Goal: Navigation & Orientation: Find specific page/section

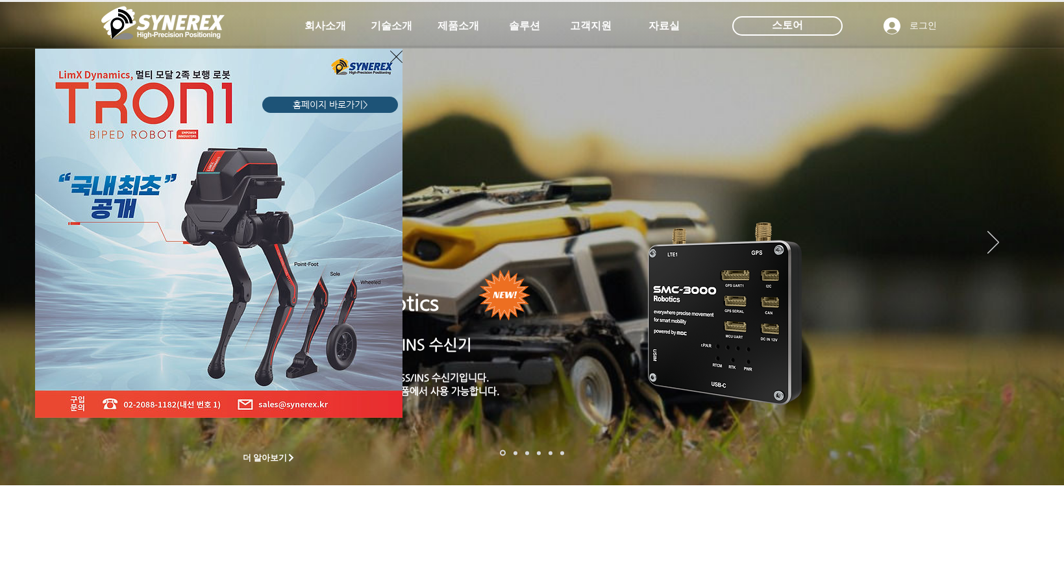
click at [395, 55] on icon "사이트로 돌아가기" at bounding box center [396, 57] width 12 height 16
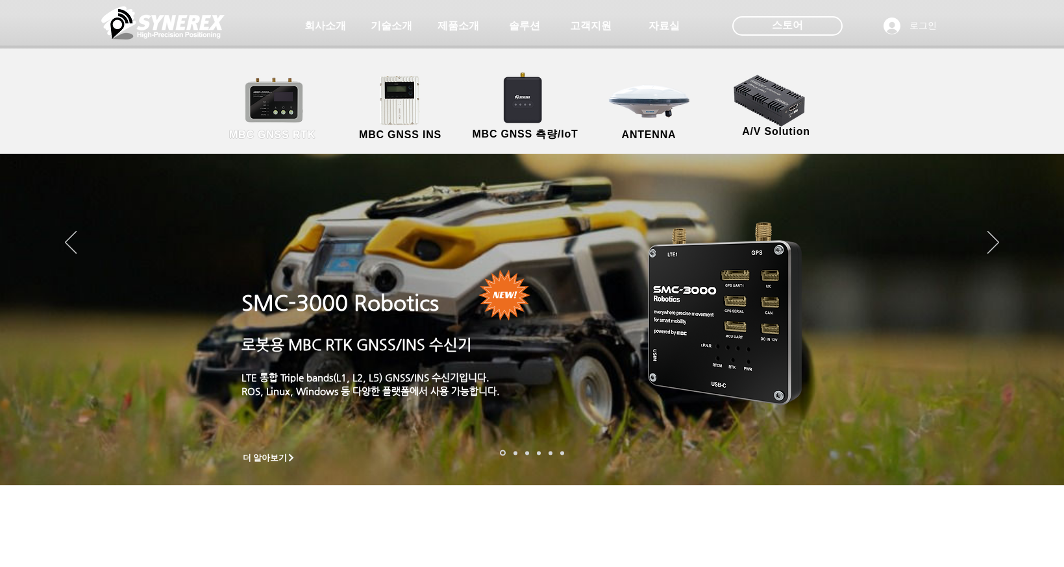
click at [269, 101] on link "MBC GNSS RTK" at bounding box center [272, 109] width 117 height 68
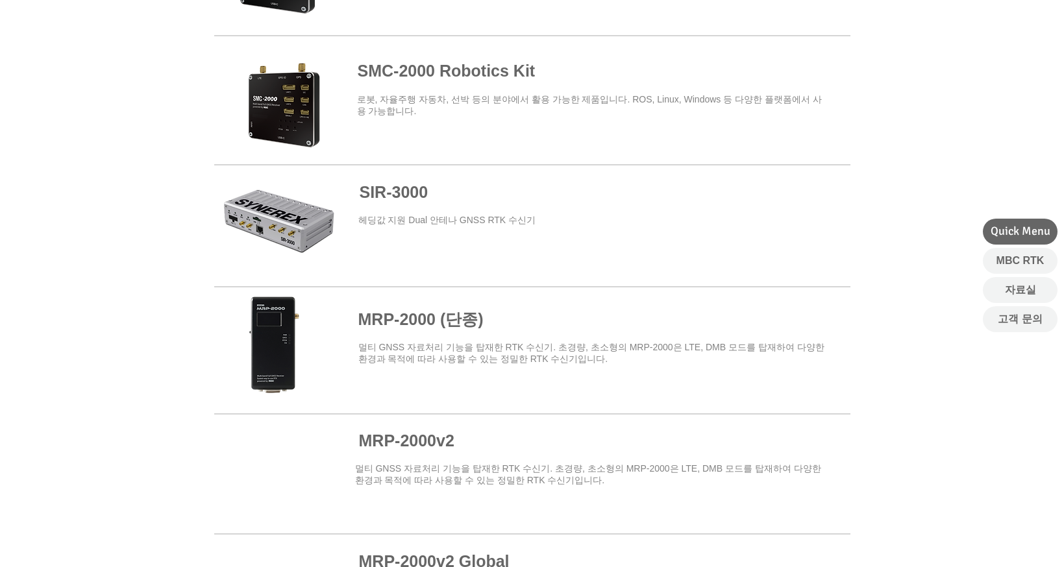
scroll to position [900, 0]
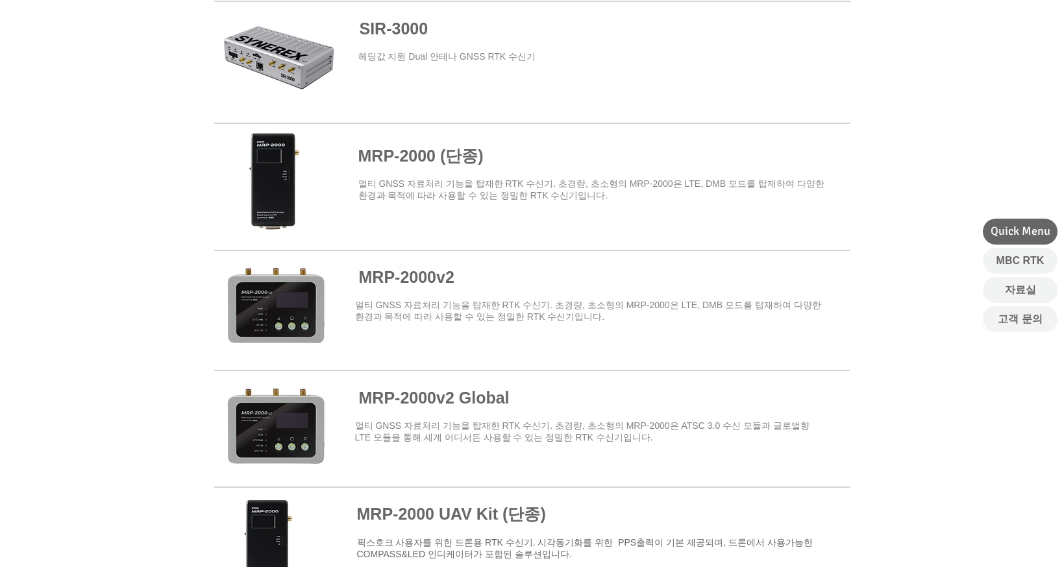
click at [439, 273] on span at bounding box center [532, 310] width 636 height 114
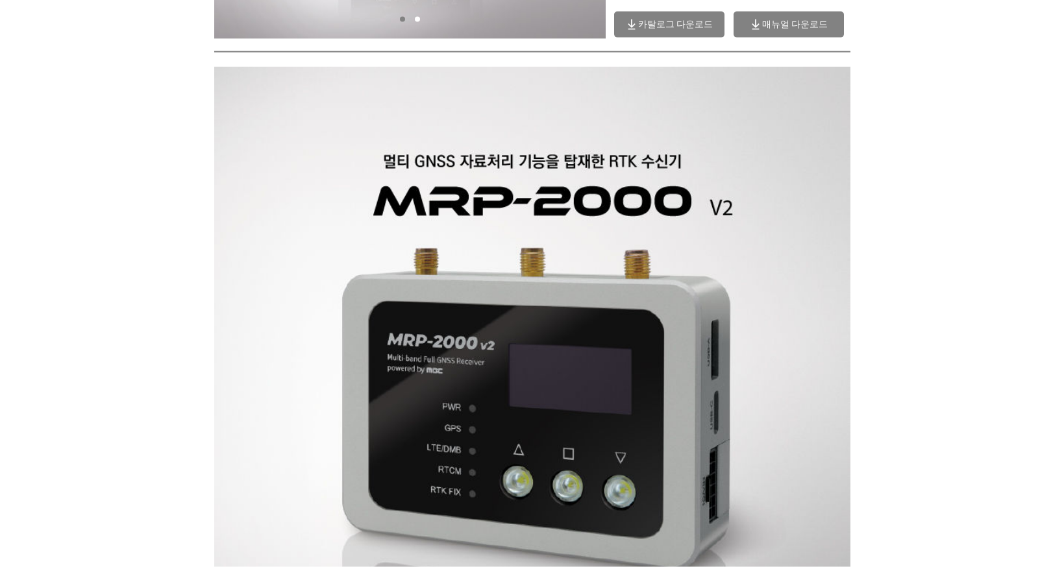
scroll to position [303, 0]
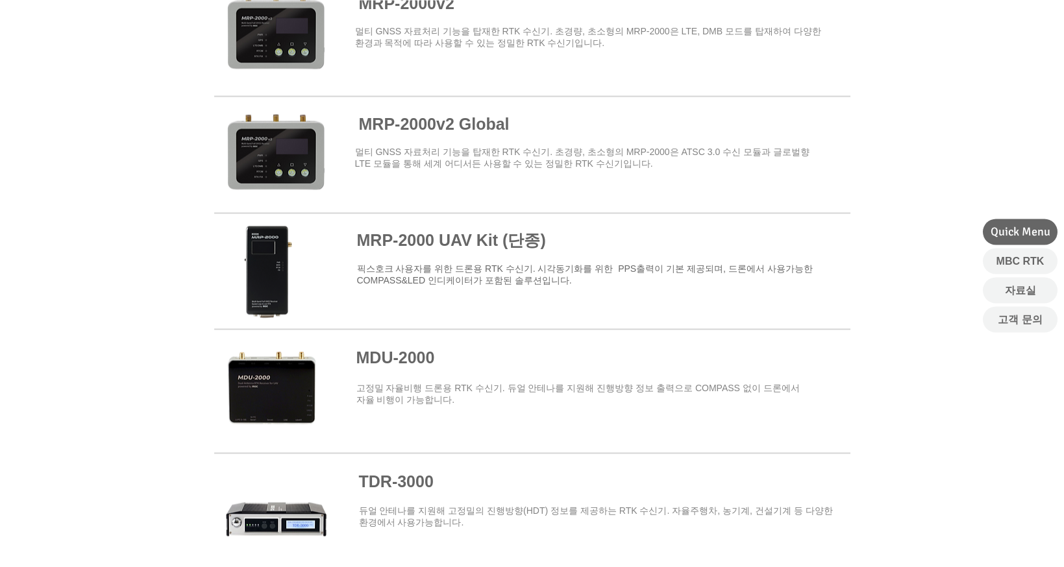
scroll to position [1227, 0]
